Goal: Task Accomplishment & Management: Use online tool/utility

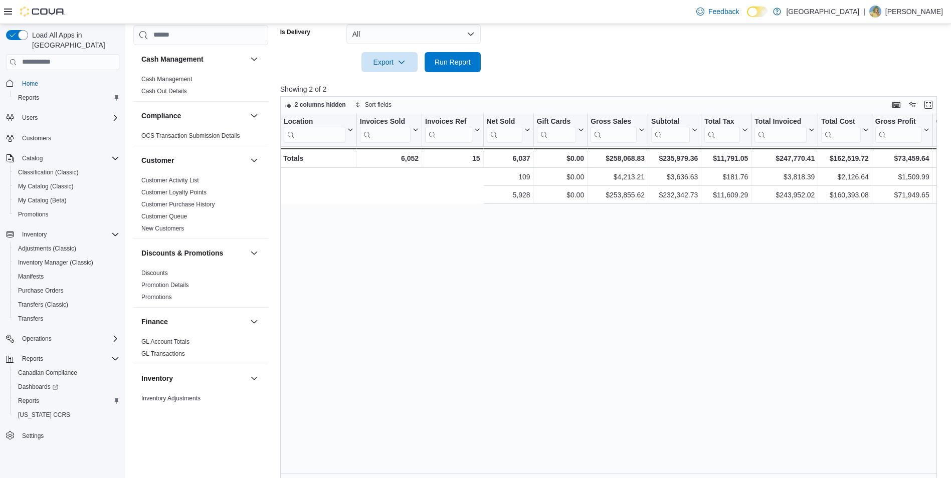
scroll to position [0, 307]
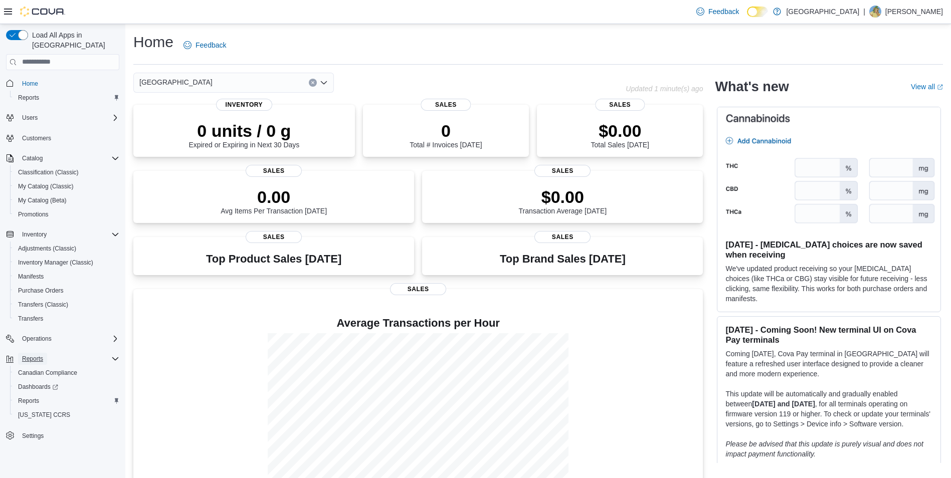
click at [35, 353] on span "Reports" at bounding box center [32, 359] width 21 height 12
click at [40, 355] on span "Reports" at bounding box center [32, 359] width 21 height 8
click at [32, 397] on span "Reports" at bounding box center [28, 401] width 21 height 8
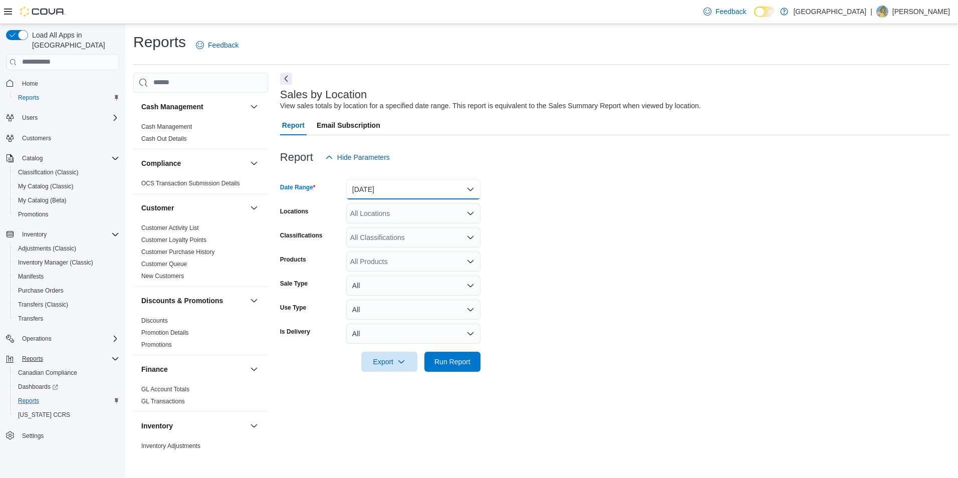
click at [393, 191] on button "Yesterday" at bounding box center [413, 189] width 134 height 20
click at [285, 436] on div "Sales by Location View sales totals by location for a specified date range. Thi…" at bounding box center [615, 262] width 670 height 379
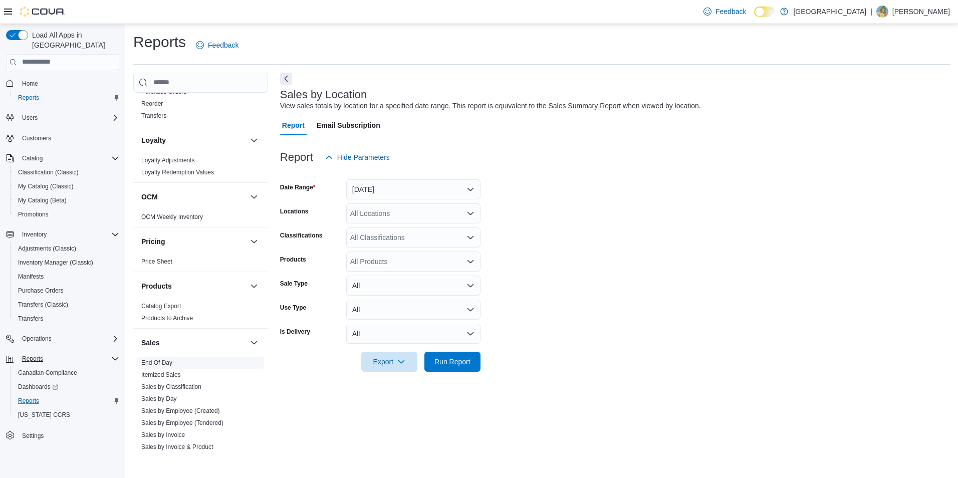
scroll to position [451, 0]
click at [172, 374] on link "Itemized Sales" at bounding box center [161, 374] width 40 height 7
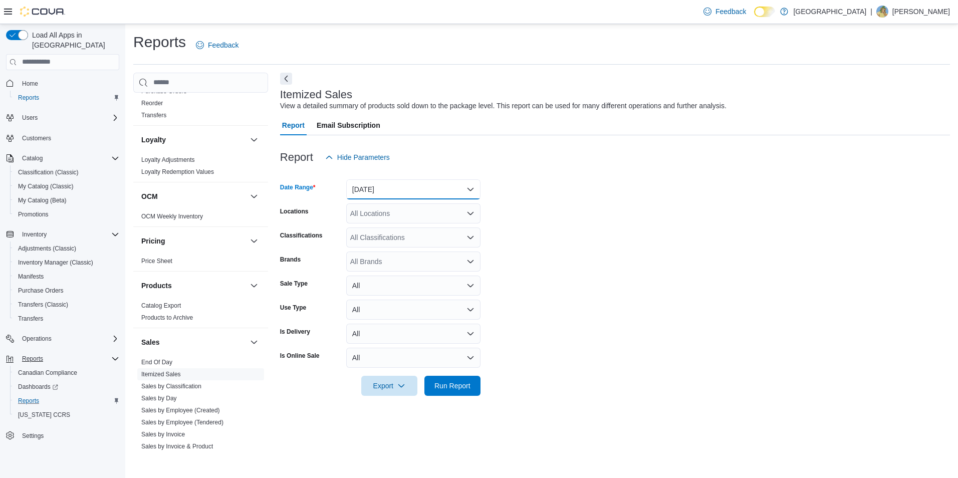
click at [385, 193] on button "Yesterday" at bounding box center [413, 189] width 134 height 20
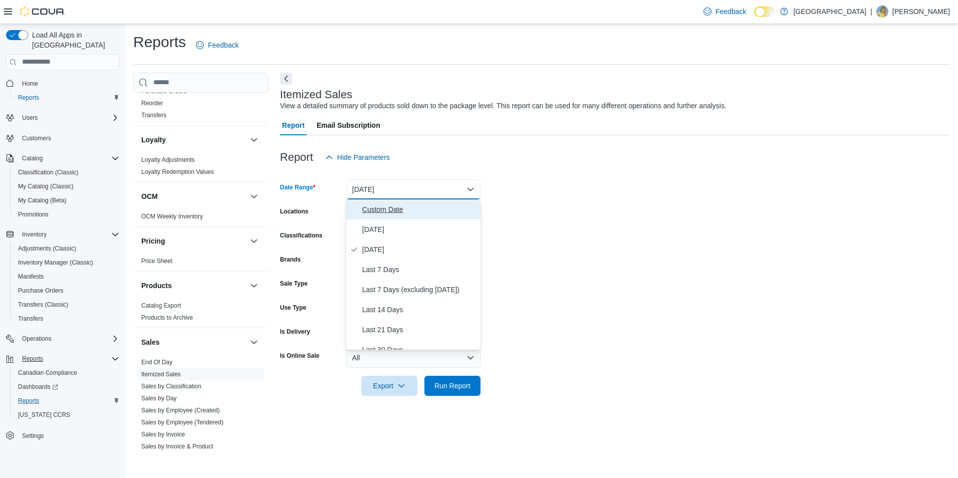
click at [375, 210] on span "Custom Date" at bounding box center [419, 209] width 114 height 12
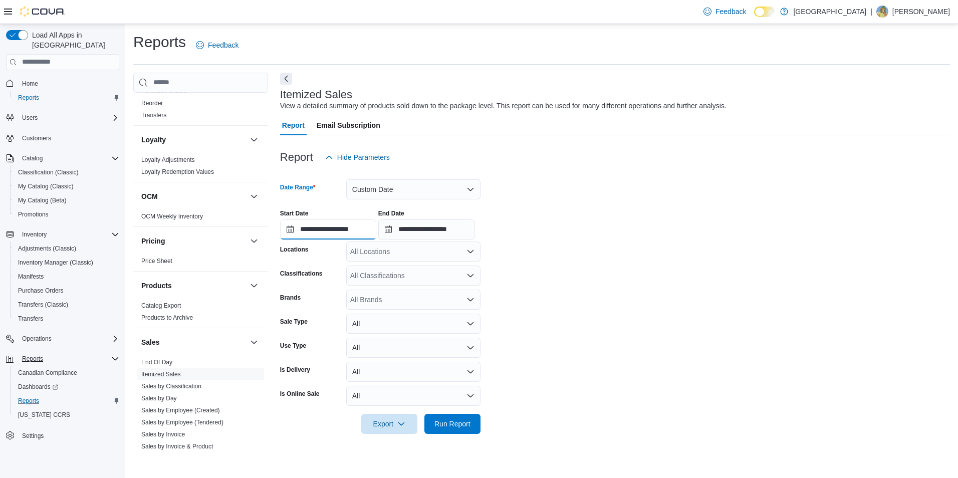
click at [314, 235] on input "**********" at bounding box center [328, 230] width 96 height 20
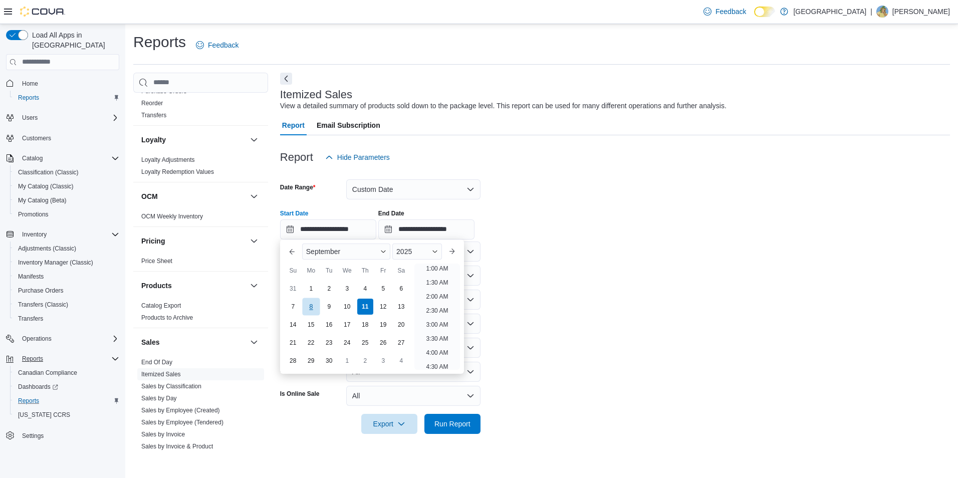
click at [310, 302] on div "8" at bounding box center [311, 307] width 18 height 18
type input "**********"
click at [441, 268] on li "12:00 AM" at bounding box center [437, 270] width 34 height 12
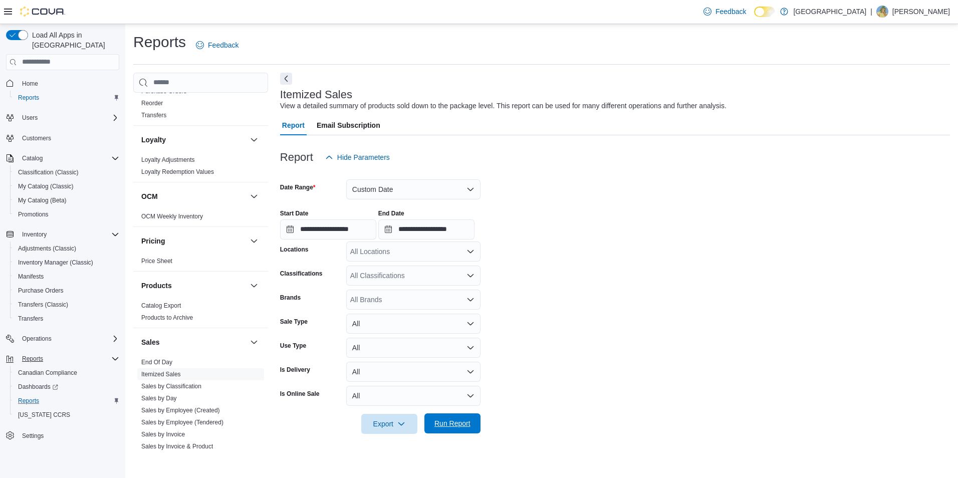
click at [450, 416] on span "Run Report" at bounding box center [453, 423] width 44 height 20
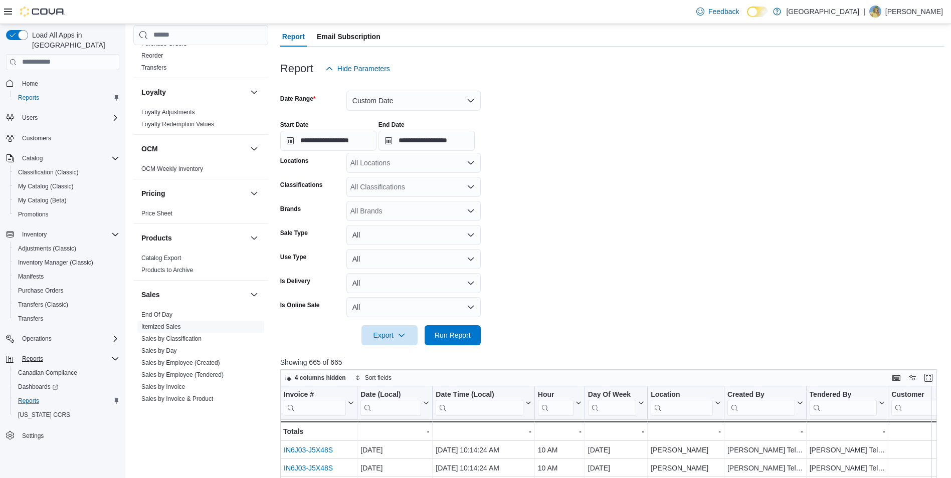
scroll to position [100, 0]
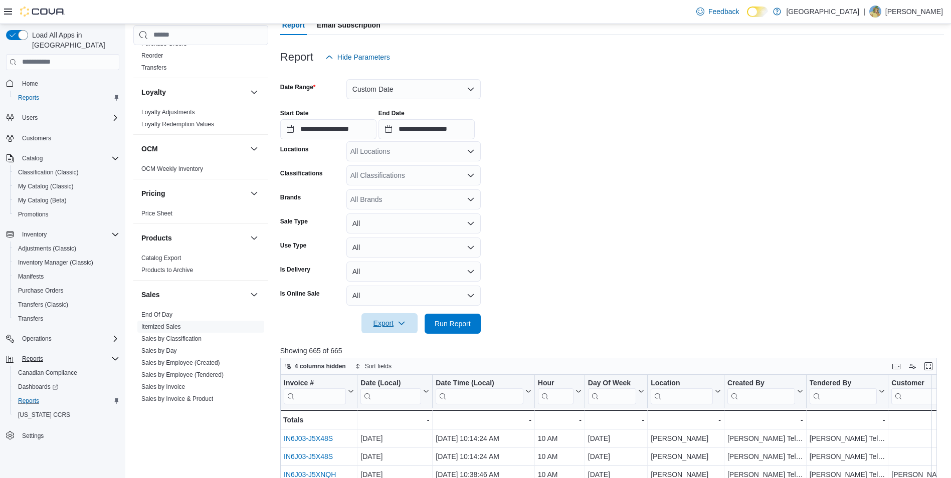
click at [402, 327] on icon "button" at bounding box center [401, 323] width 8 height 8
click at [391, 346] on span "Export to Excel" at bounding box center [390, 344] width 45 height 8
